Goal: Check status: Check status

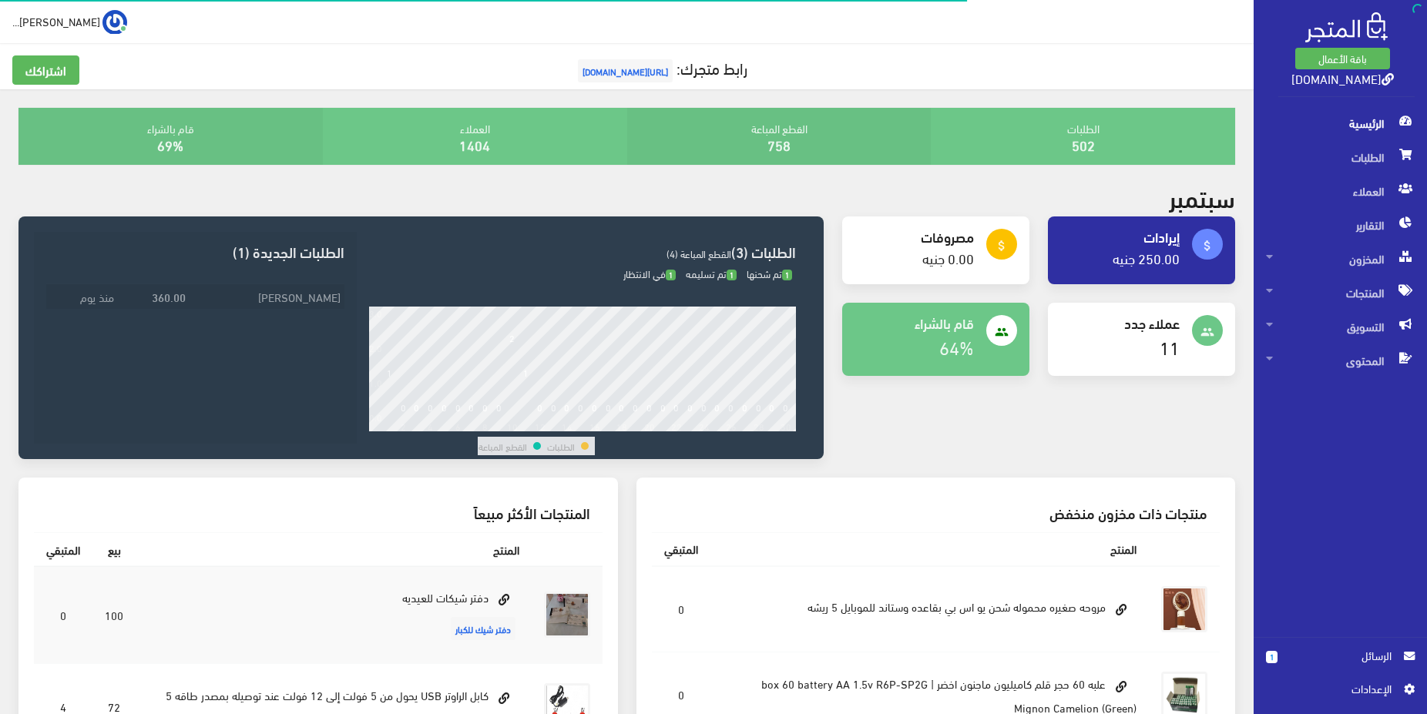
drag, startPoint x: 287, startPoint y: 283, endPoint x: 292, endPoint y: 297, distance: 14.9
click at [287, 283] on div "ماجد محمد محمود 360.00 منذ يوم" at bounding box center [195, 308] width 323 height 75
click at [292, 300] on td "[PERSON_NAME]" at bounding box center [266, 296] width 155 height 25
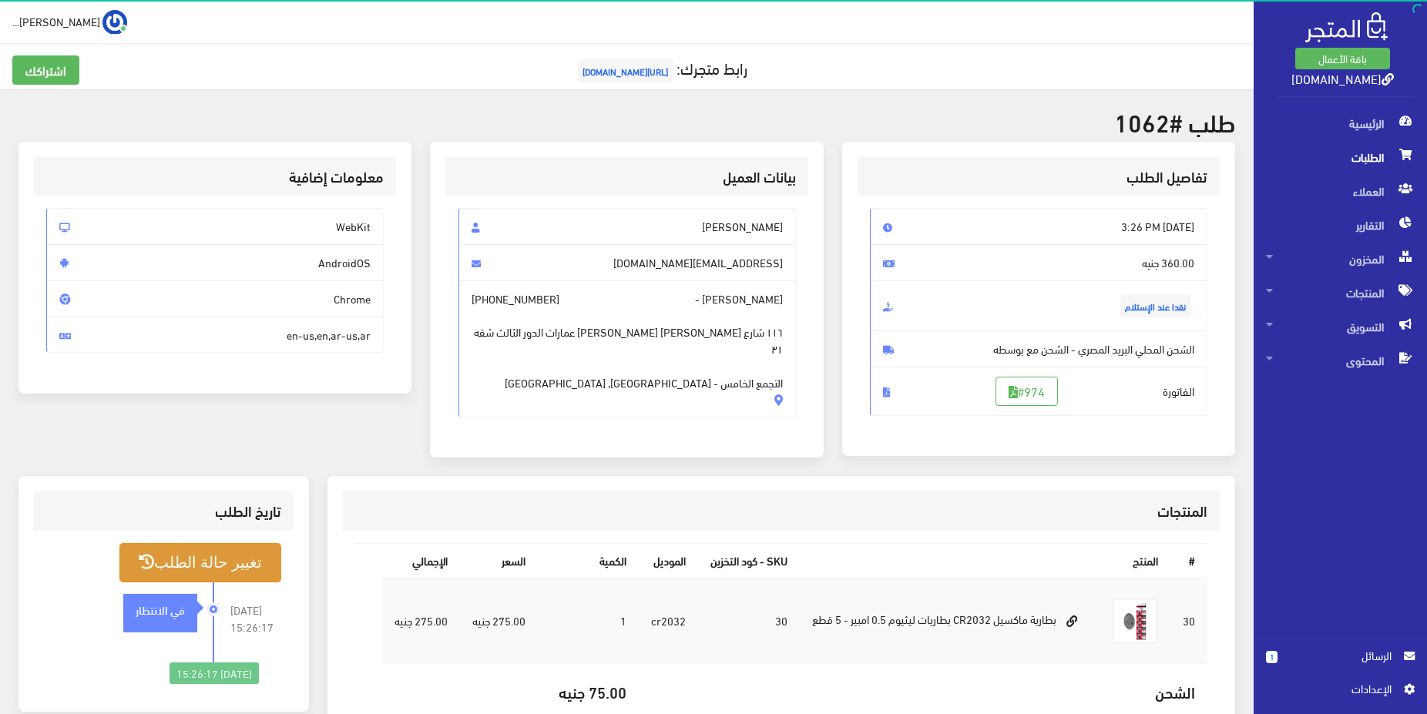
click at [243, 572] on button "تغيير حالة الطلب" at bounding box center [200, 562] width 162 height 39
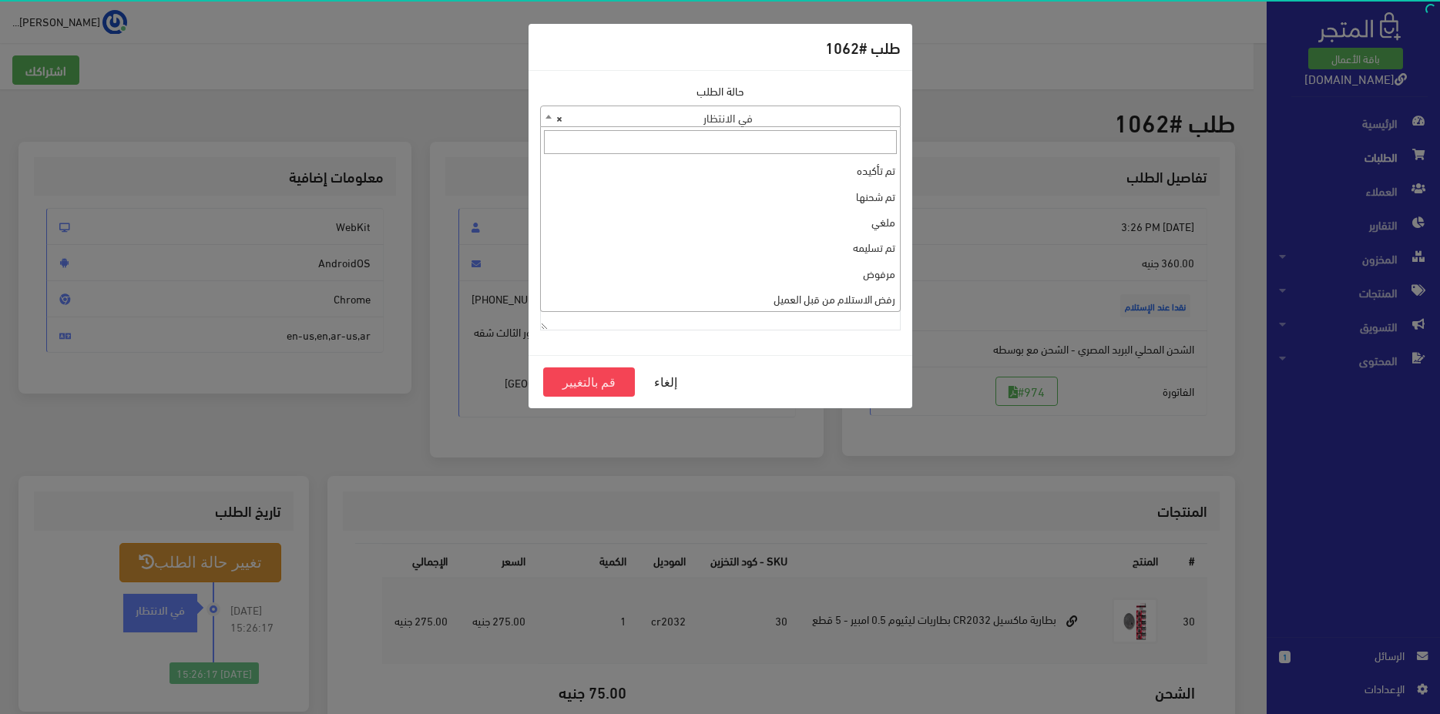
click at [783, 123] on span "× في الانتظار" at bounding box center [720, 117] width 359 height 22
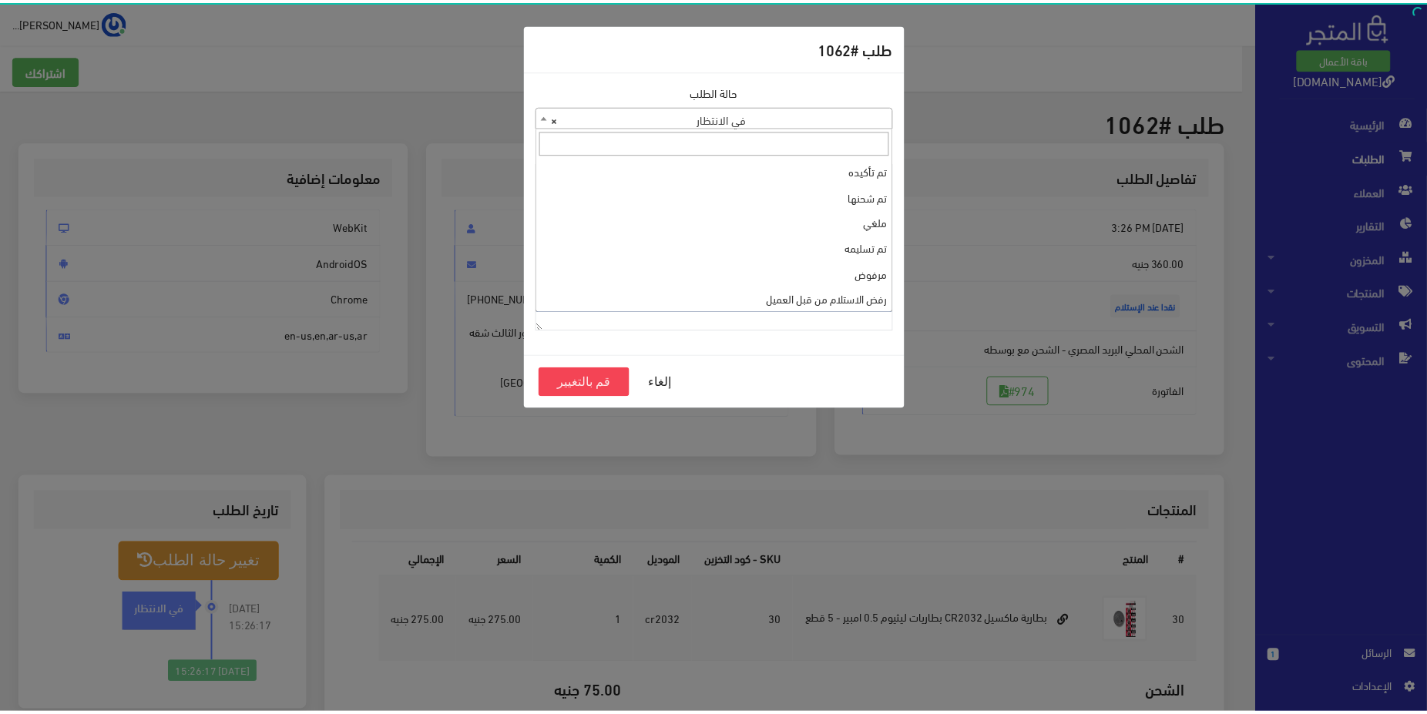
scroll to position [52, 0]
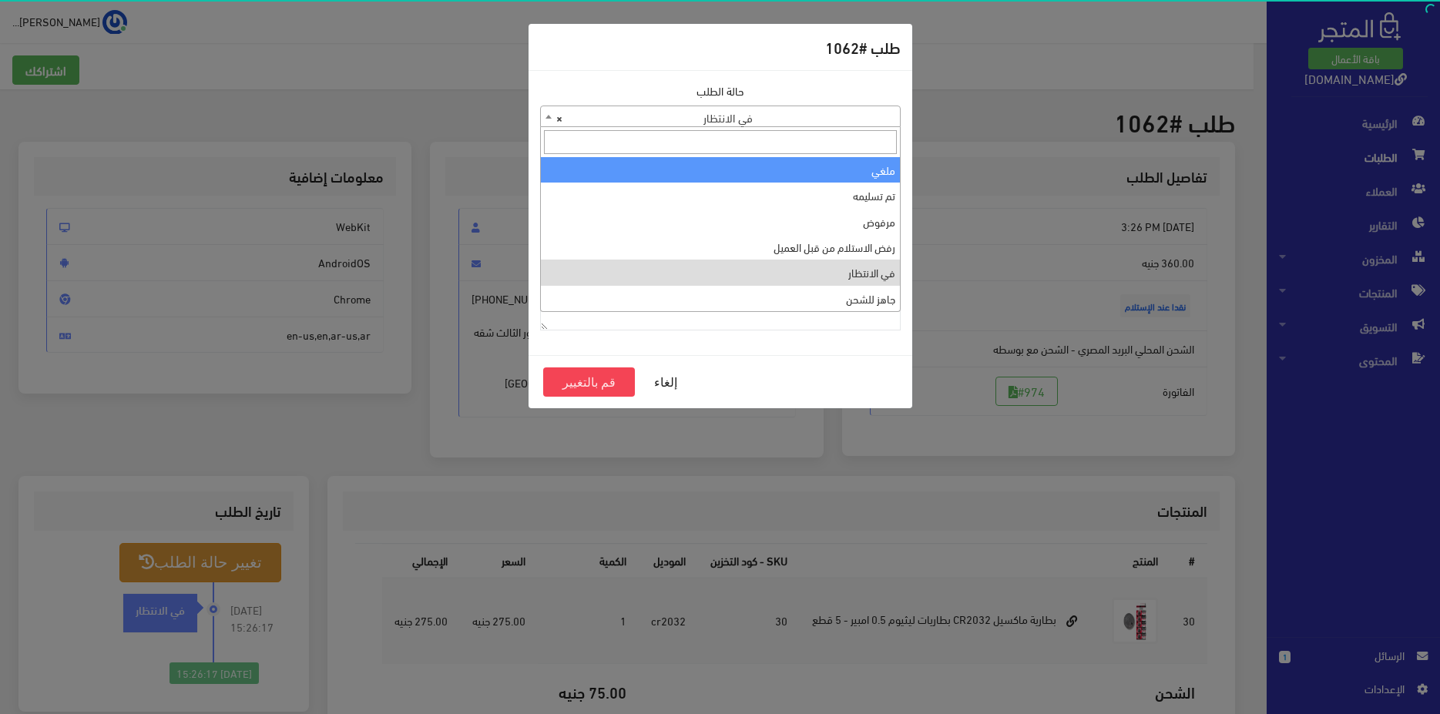
select select "3"
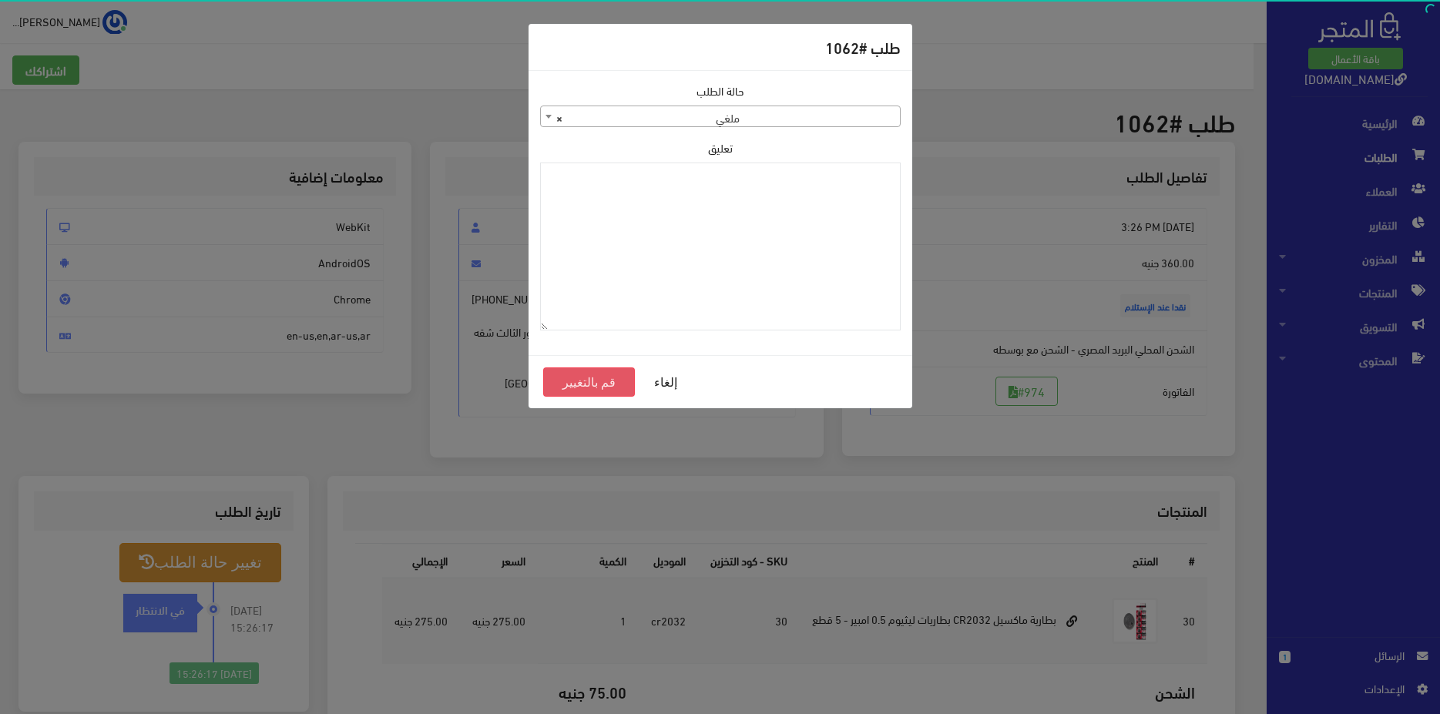
click at [607, 386] on button "قم بالتغيير" at bounding box center [589, 381] width 92 height 29
click at [669, 385] on button "إلغاء" at bounding box center [666, 381] width 62 height 29
